Goal: Check status

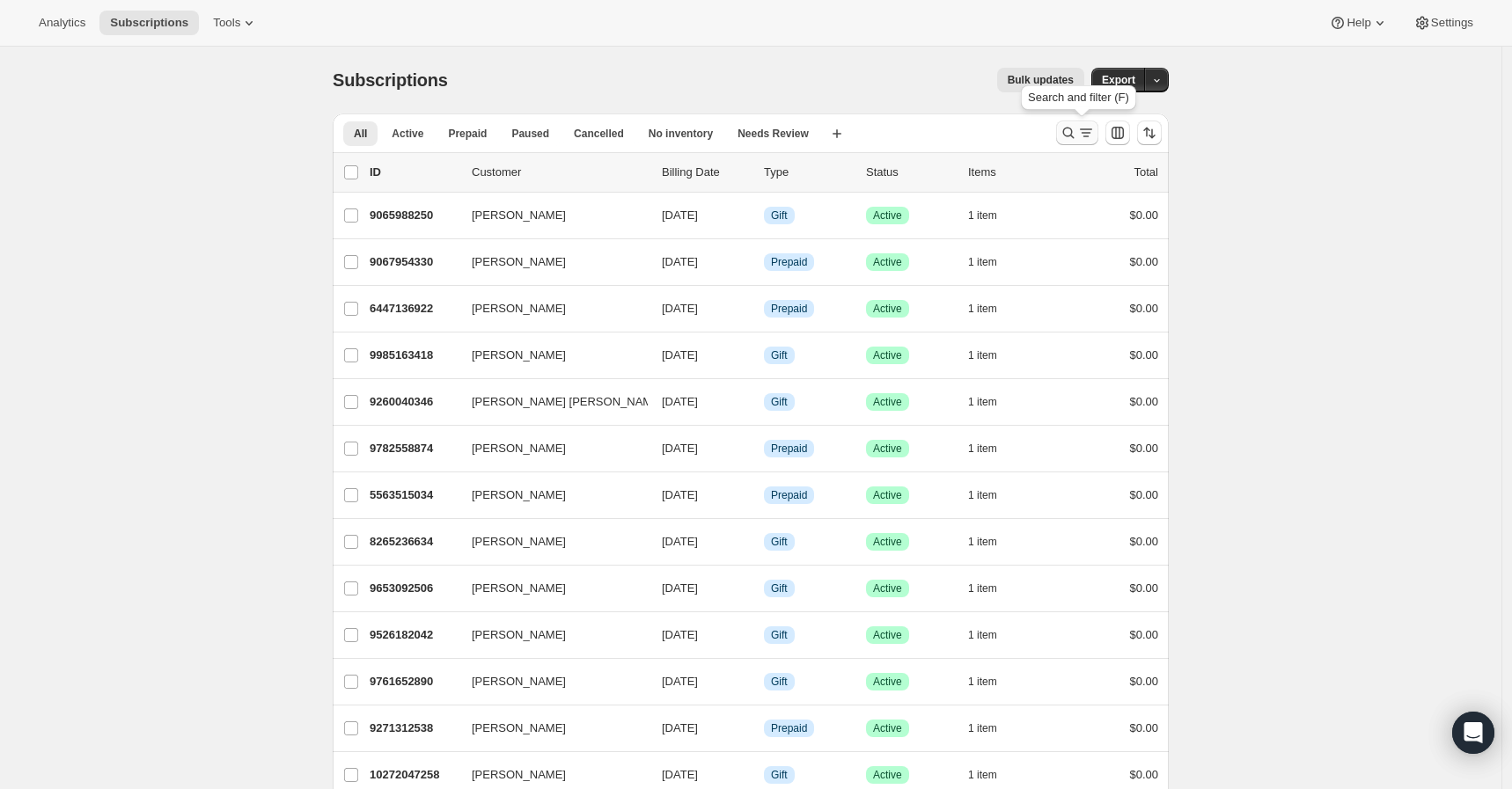
click at [1075, 135] on icon "Search and filter results" at bounding box center [1070, 133] width 12 height 12
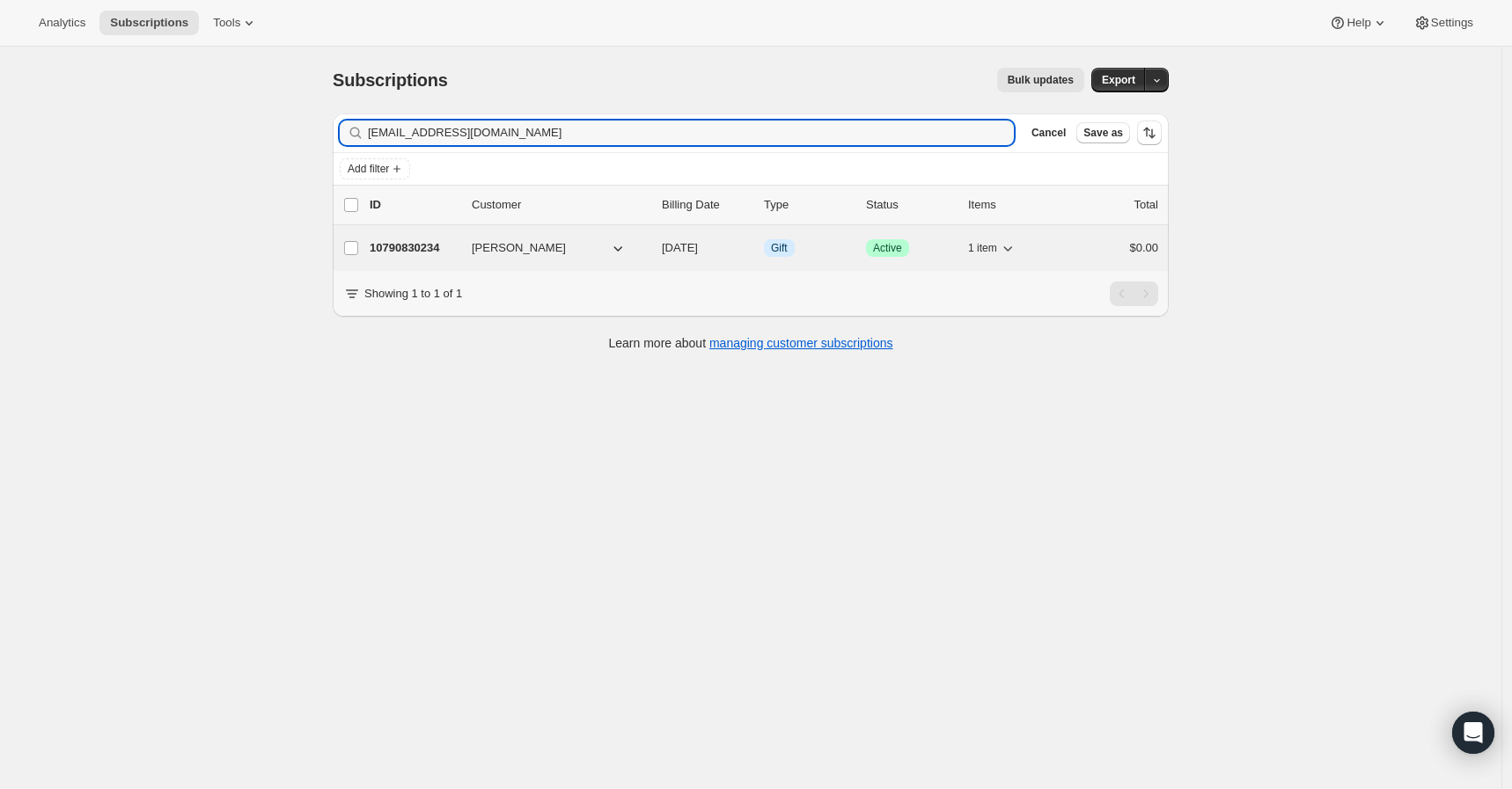
type input "[EMAIL_ADDRESS][DOMAIN_NAME]"
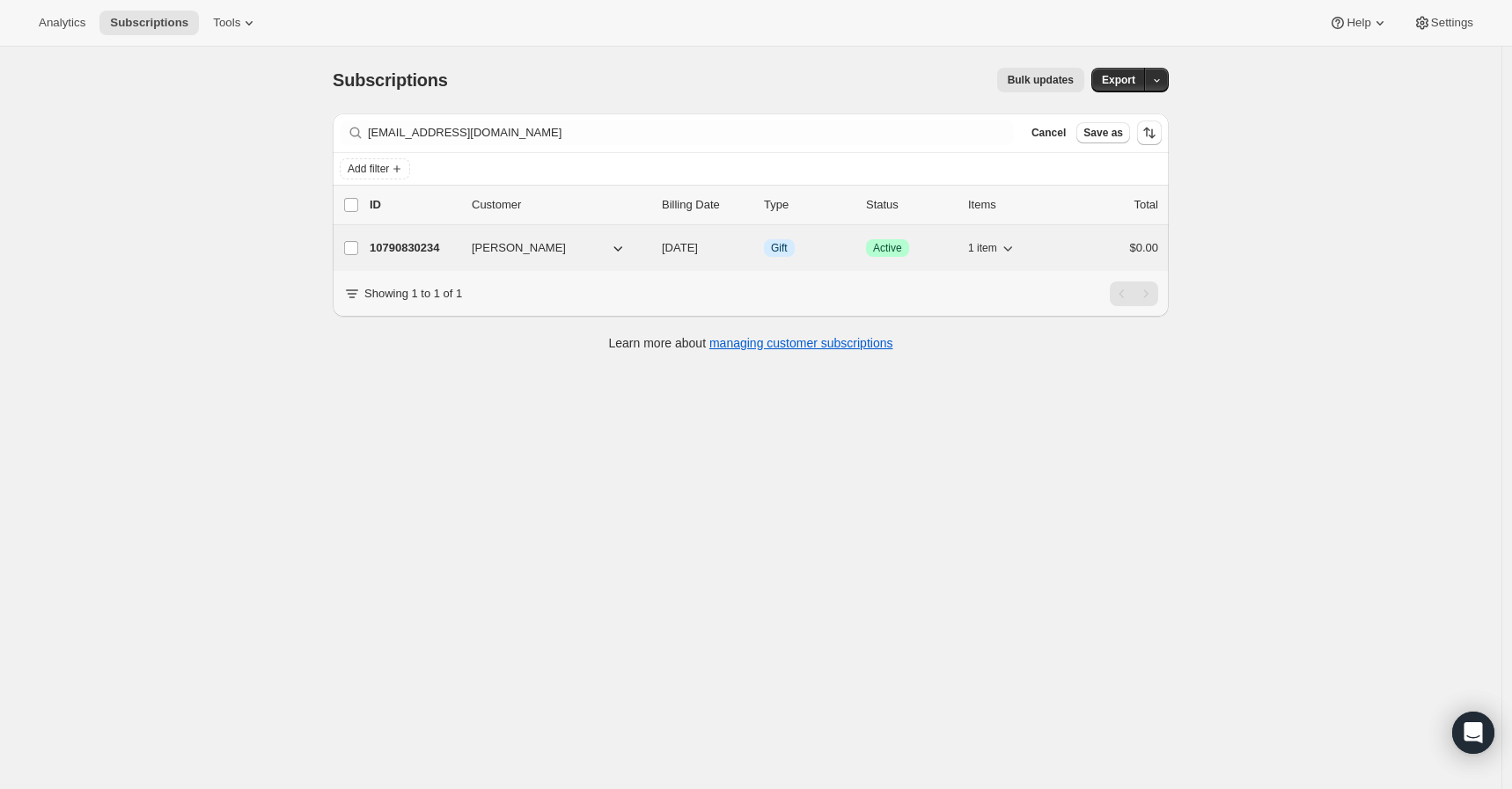
click at [401, 254] on p "10790830234" at bounding box center [414, 248] width 88 height 17
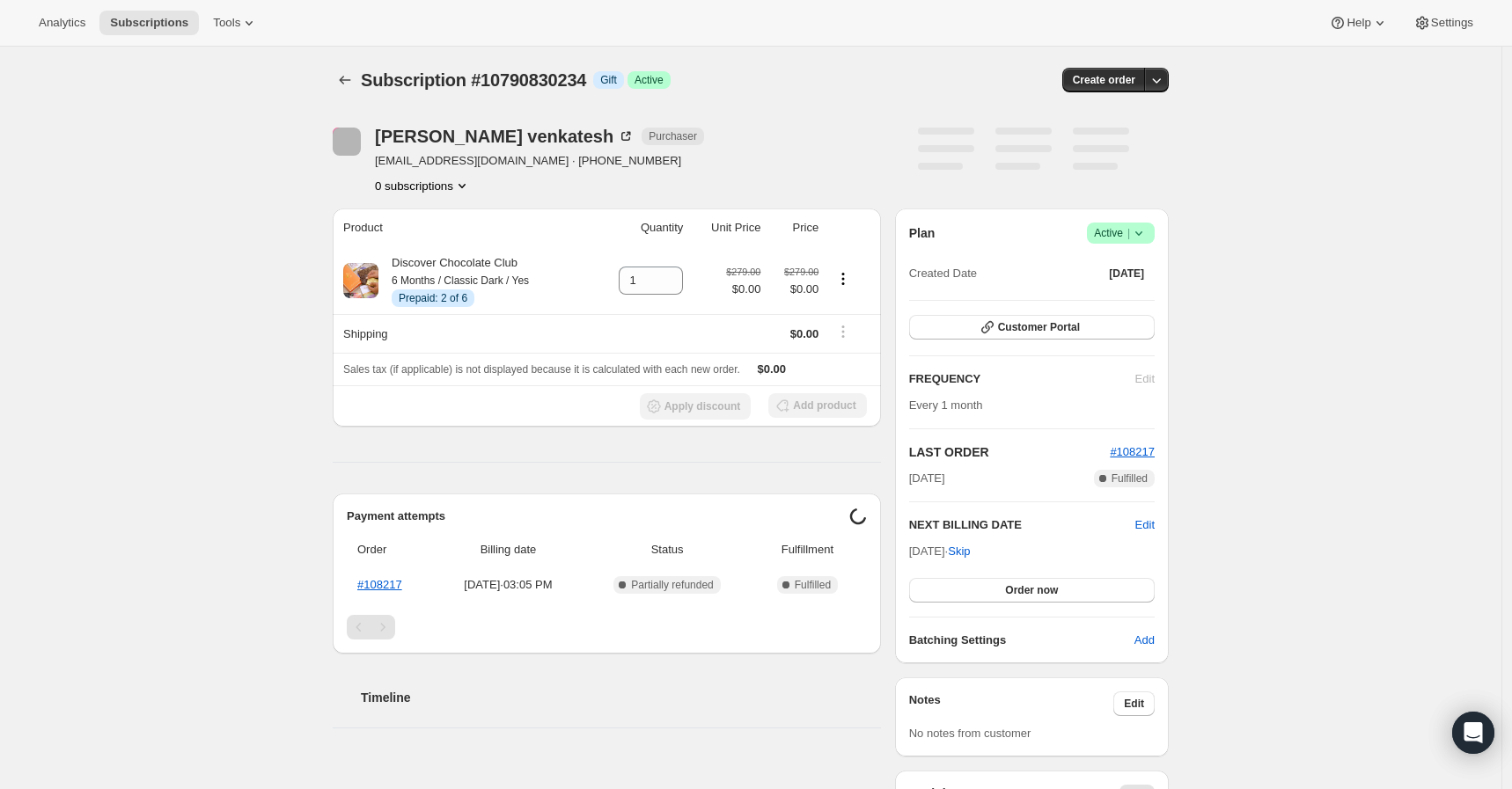
click at [207, 383] on div "Subscription #10790830234. This page is ready Subscription #10790830234 Info Gi…" at bounding box center [751, 727] width 1501 height 1362
